Goal: Task Accomplishment & Management: Complete application form

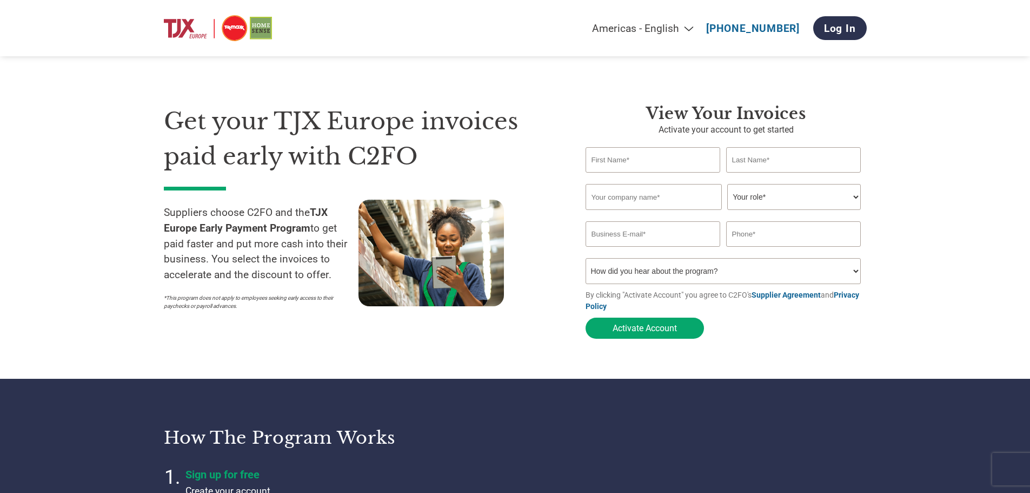
click at [621, 162] on input "text" at bounding box center [653, 159] width 135 height 25
type input "Scott"
type input "Gu"
type input "VS HOUSEWARE CANADA"
type input "scott@vs-canada.com"
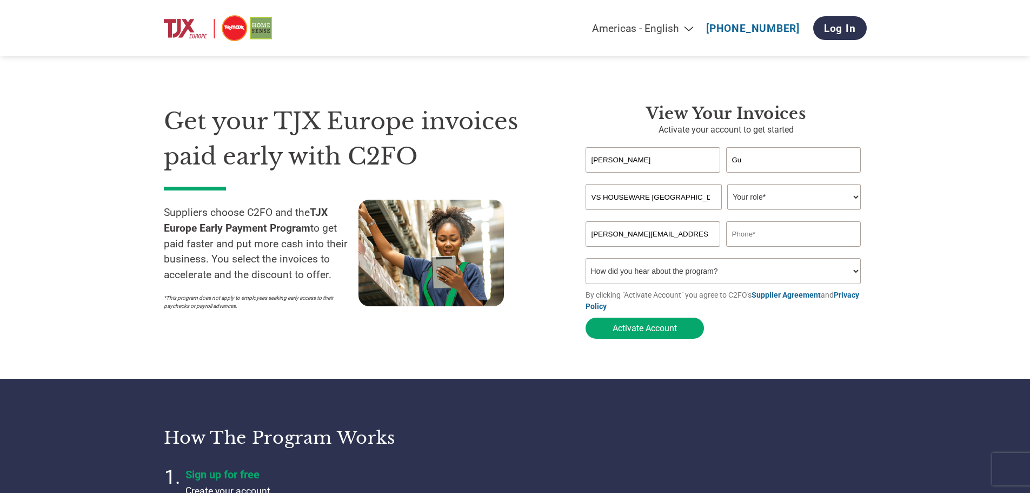
type input "4163191975"
click at [859, 200] on select "Your role* CFO Controller Credit Manager Finance Director Treasurer CEO Preside…" at bounding box center [794, 197] width 134 height 26
select select "OWNER_FOUNDER"
click at [727, 185] on select "Your role* CFO Controller Credit Manager Finance Director Treasurer CEO Preside…" at bounding box center [794, 197] width 134 height 26
click at [853, 275] on select "How did you hear about the program? Received a letter Email Social Media Online…" at bounding box center [724, 271] width 276 height 26
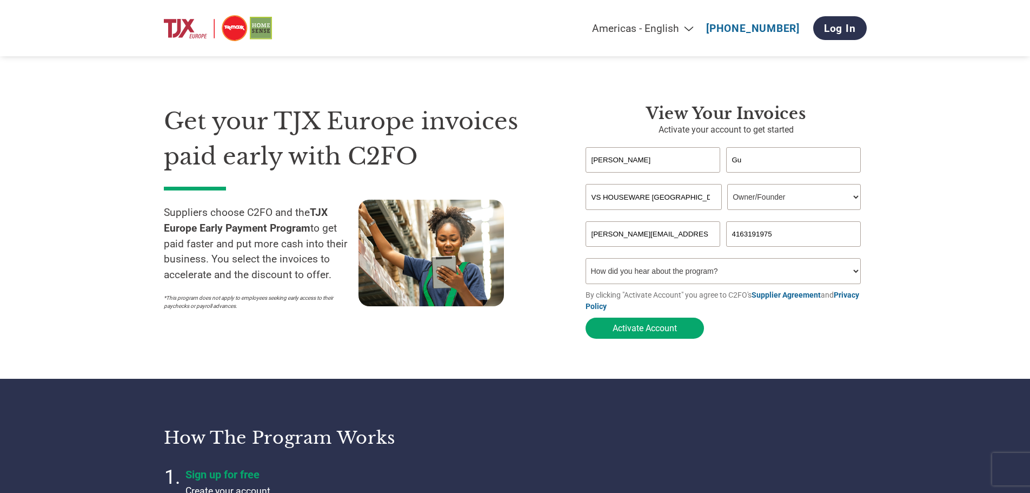
select select "Received a Letter"
click at [586, 261] on select "How did you hear about the program? Received a letter Email Social Media Online…" at bounding box center [724, 271] width 276 height 26
click at [665, 331] on button "Activate Account" at bounding box center [645, 327] width 118 height 21
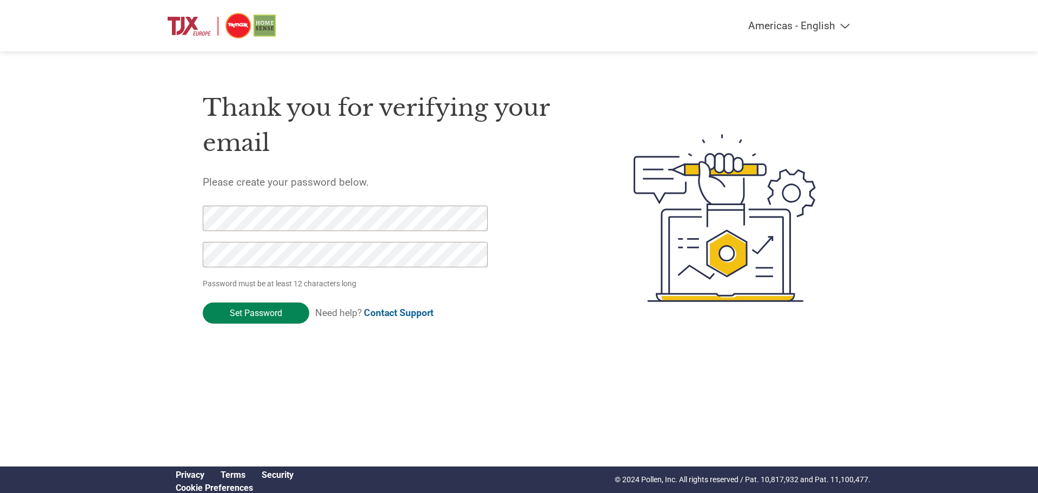
click at [241, 309] on input "Set Password" at bounding box center [256, 312] width 107 height 21
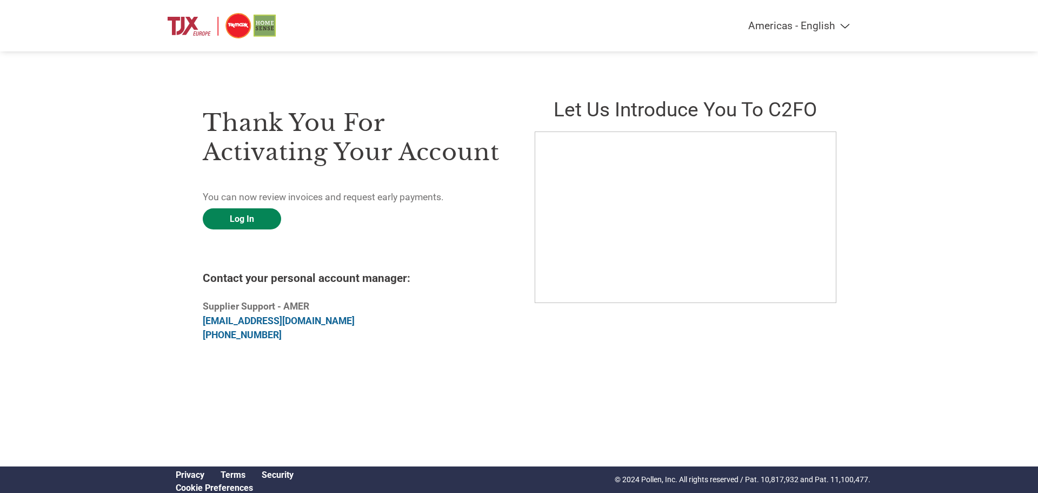
click at [267, 221] on link "Log In" at bounding box center [242, 218] width 78 height 21
